Goal: Information Seeking & Learning: Check status

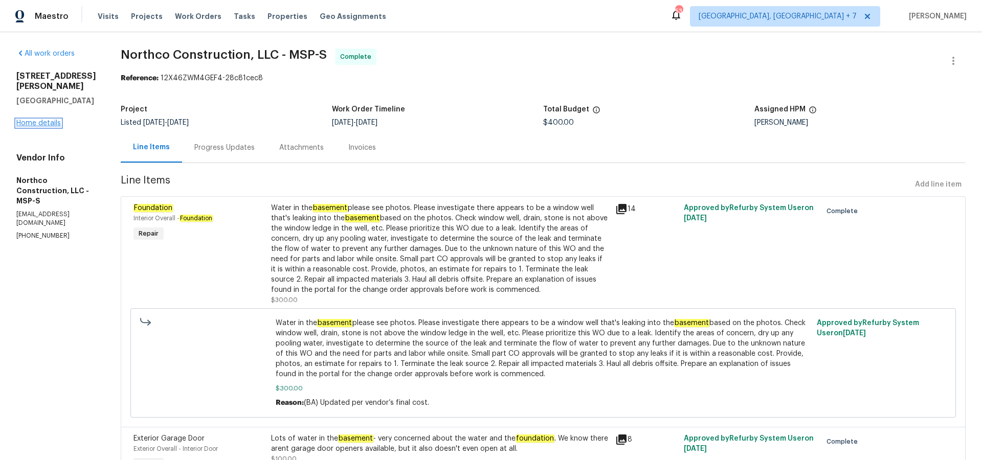
click at [56, 127] on link "Home details" at bounding box center [38, 123] width 44 height 7
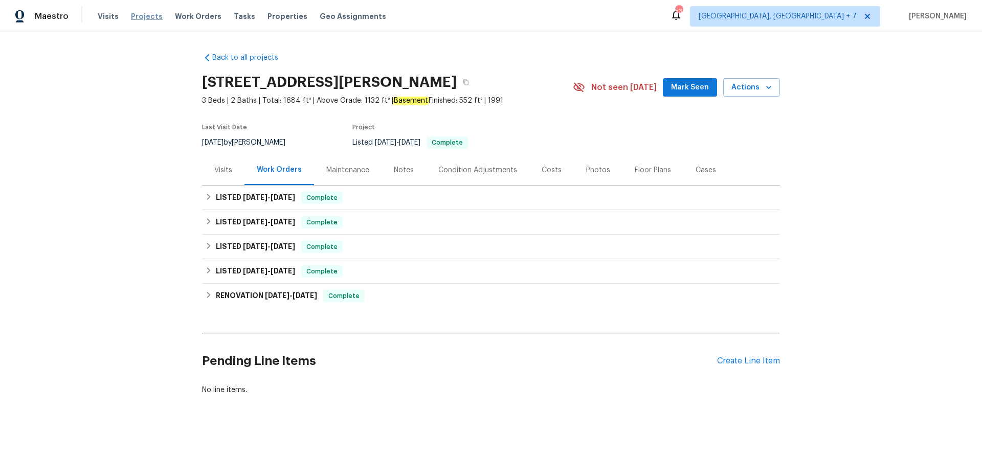
click at [149, 19] on span "Projects" at bounding box center [147, 16] width 32 height 10
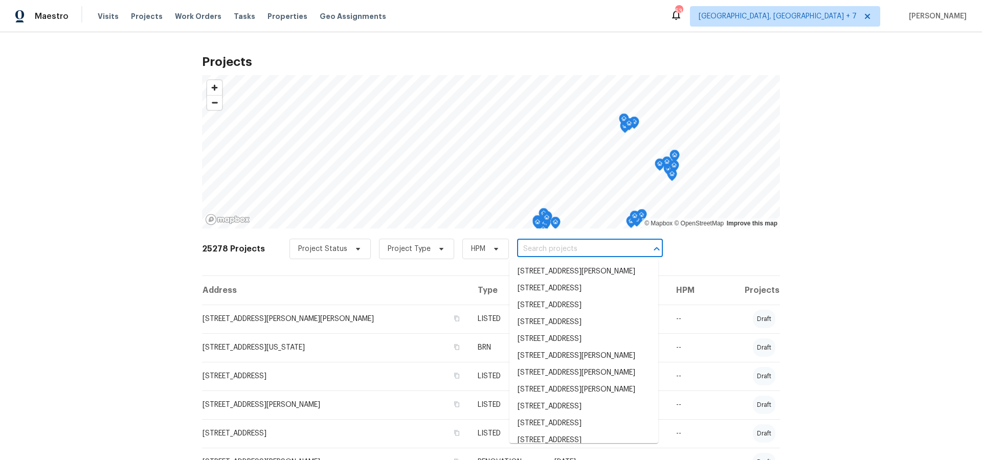
click at [523, 246] on input "text" at bounding box center [575, 249] width 117 height 16
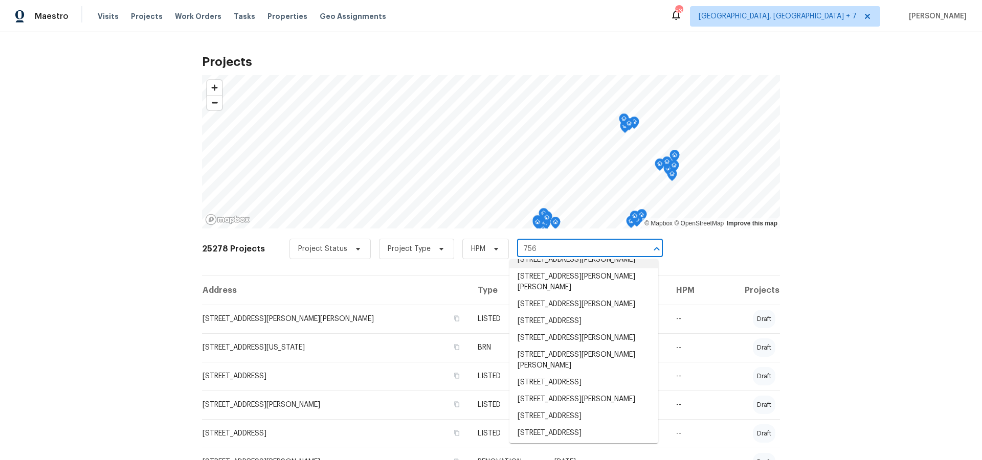
scroll to position [82, 0]
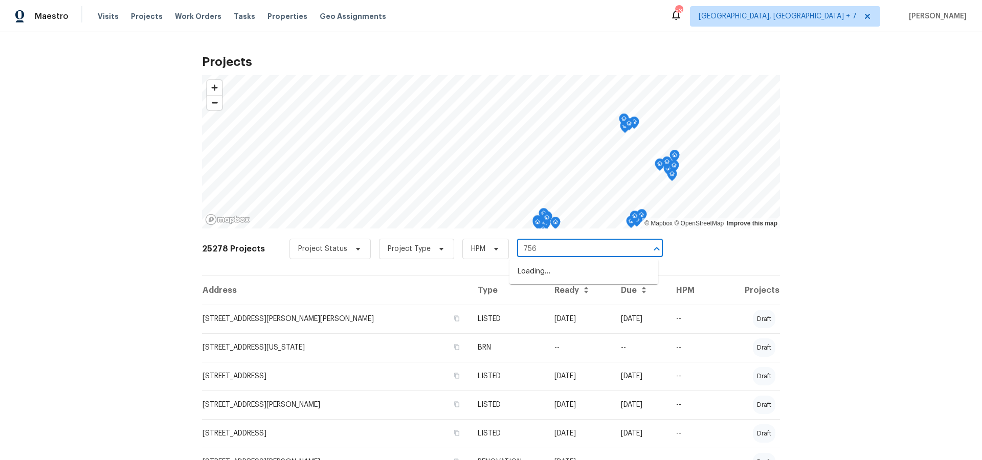
type input "756 t"
click at [549, 297] on li "[STREET_ADDRESS]" at bounding box center [583, 288] width 149 height 17
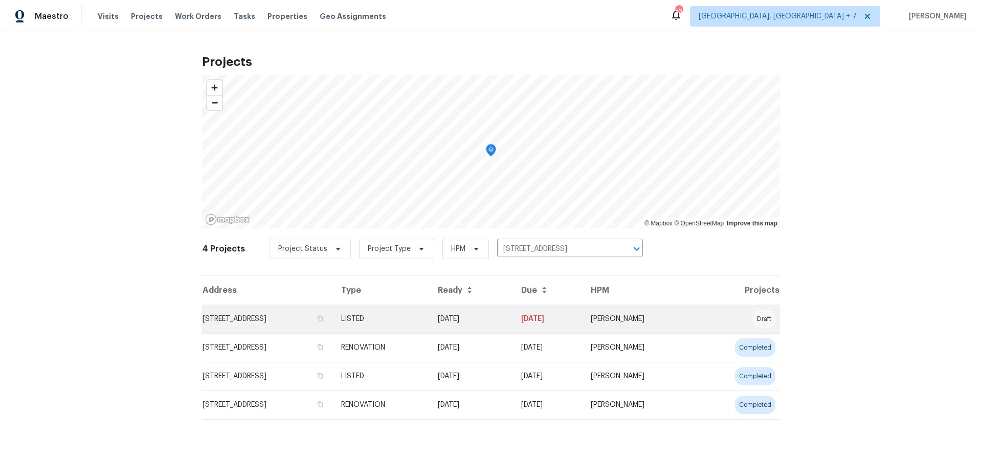
click at [333, 321] on td "[STREET_ADDRESS]" at bounding box center [267, 319] width 131 height 29
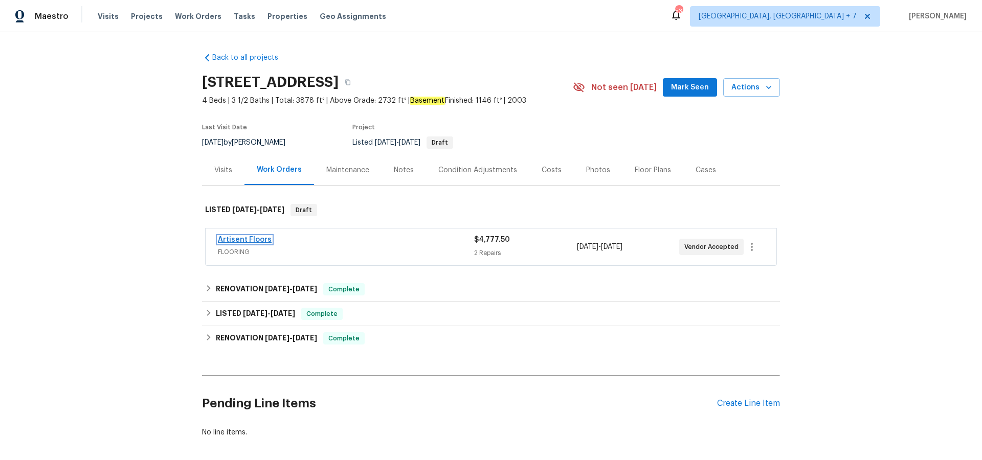
click at [238, 238] on link "Artisent Floors" at bounding box center [245, 239] width 54 height 7
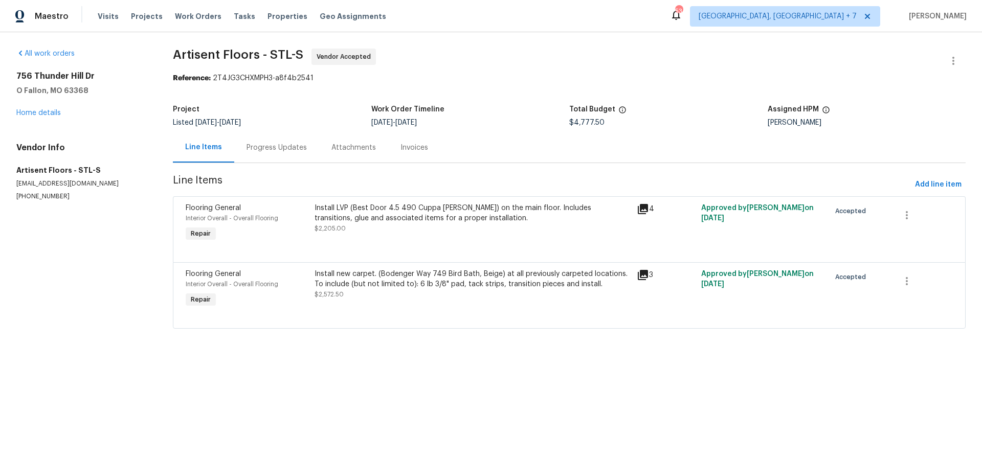
click at [299, 150] on div "Progress Updates" at bounding box center [276, 148] width 60 height 10
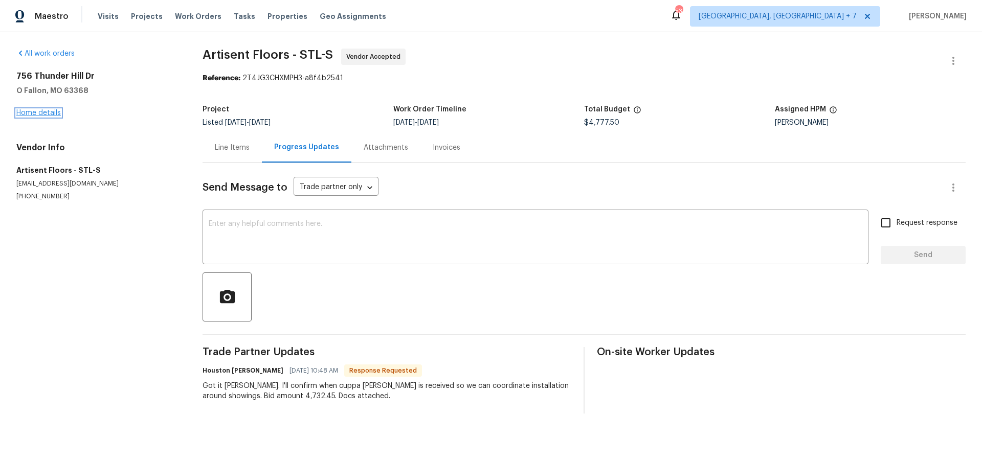
click at [33, 113] on link "Home details" at bounding box center [38, 112] width 44 height 7
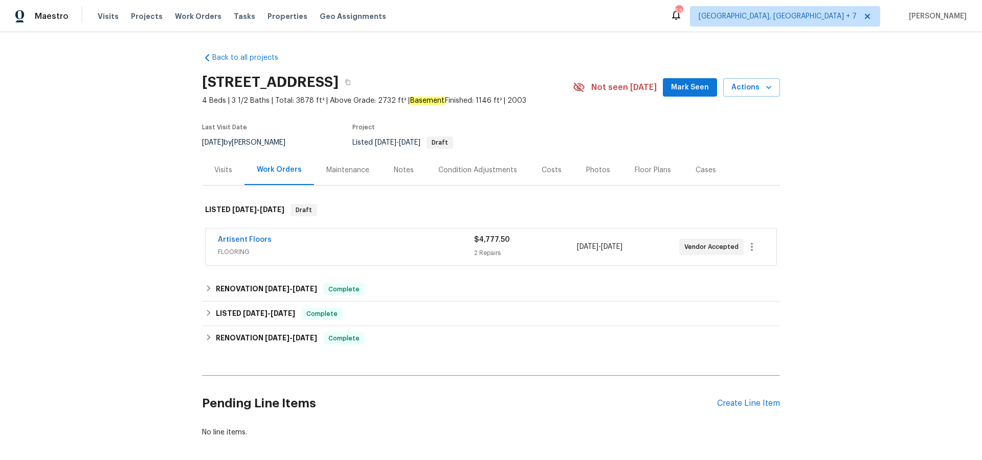
click at [409, 170] on div "Notes" at bounding box center [404, 170] width 20 height 10
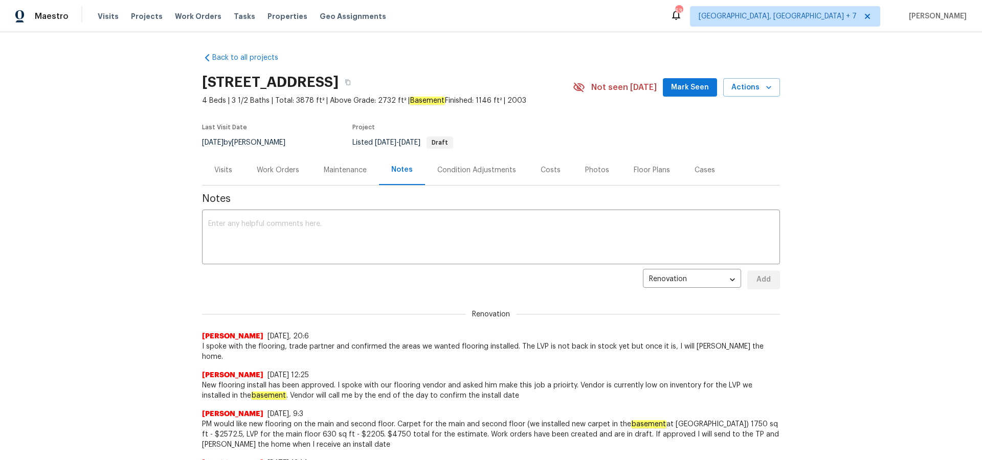
click at [221, 167] on div "Visits" at bounding box center [223, 170] width 18 height 10
